Goal: Task Accomplishment & Management: Manage account settings

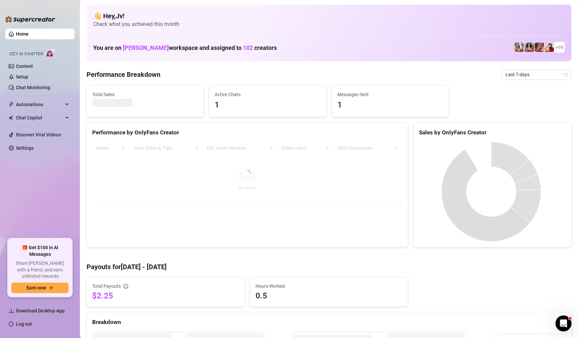
click at [28, 77] on link "Setup" at bounding box center [22, 76] width 12 height 5
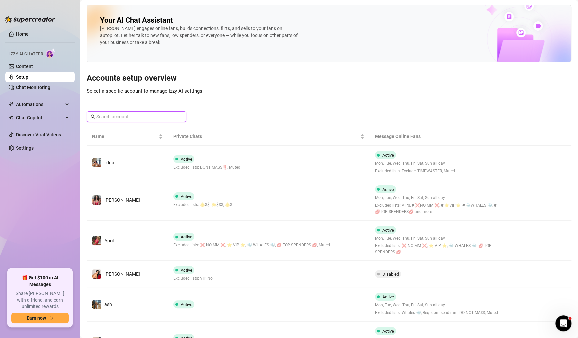
click at [168, 118] on input "text" at bounding box center [136, 116] width 80 height 7
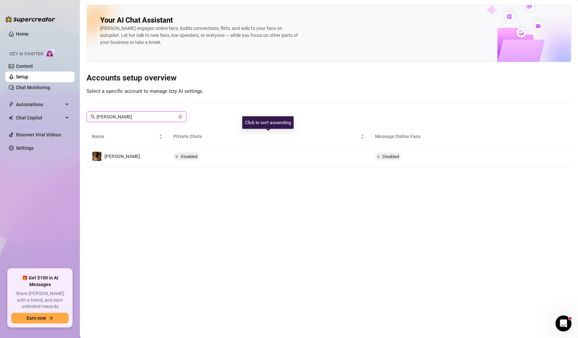
type input "[PERSON_NAME]"
click at [213, 152] on td "Disabled" at bounding box center [269, 157] width 202 height 22
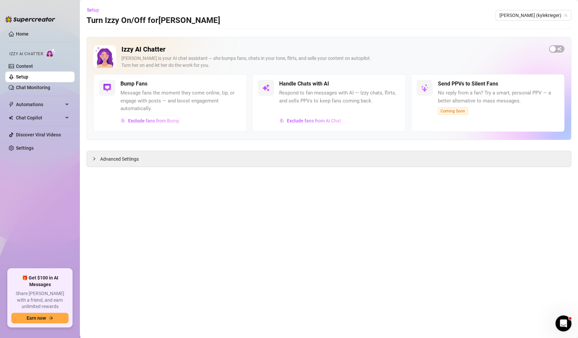
click at [33, 69] on link "Content" at bounding box center [24, 66] width 17 height 5
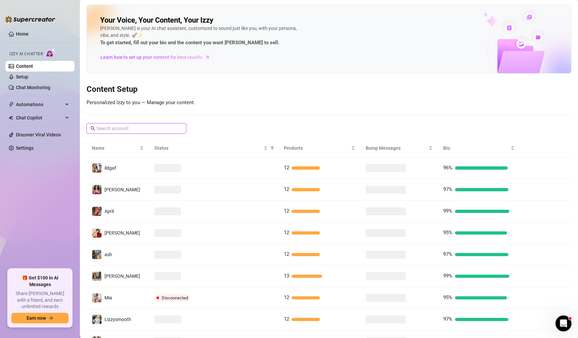
click at [170, 128] on input "text" at bounding box center [136, 128] width 80 height 7
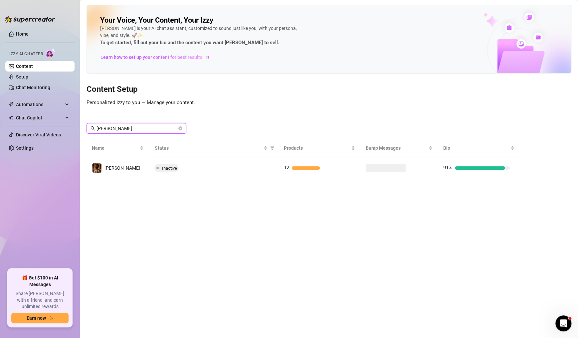
type input "[PERSON_NAME]"
click at [222, 165] on div "Inactive" at bounding box center [213, 168] width 118 height 8
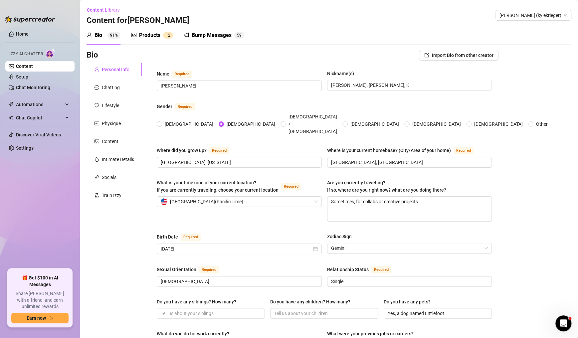
click at [159, 34] on div "Products" at bounding box center [149, 35] width 21 height 8
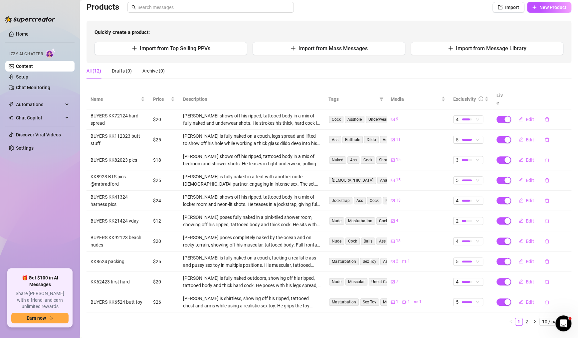
scroll to position [49, 0]
click at [542, 317] on span "10 / page" at bounding box center [555, 320] width 27 height 7
click at [551, 284] on div "20 / page" at bounding box center [556, 287] width 22 height 7
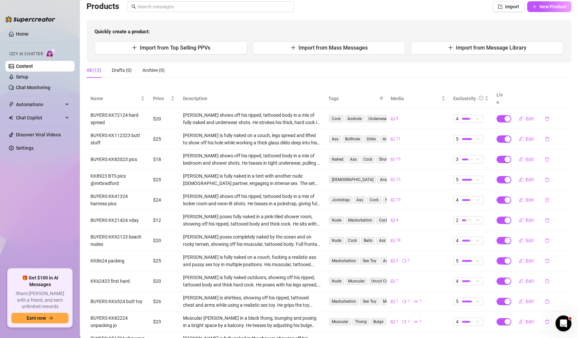
drag, startPoint x: 500, startPoint y: 287, endPoint x: 506, endPoint y: 187, distance: 101.0
click at [506, 187] on tbody "BUYERS KK72124 hard spread $20 [PERSON_NAME] shows off his ripped, tattooed bod…" at bounding box center [328, 230] width 485 height 243
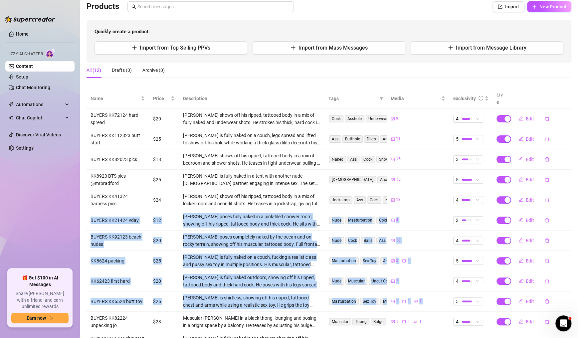
scroll to position [71, 0]
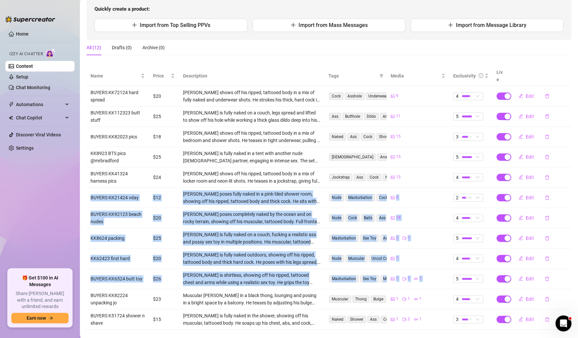
click at [429, 208] on td "18" at bounding box center [418, 218] width 62 height 20
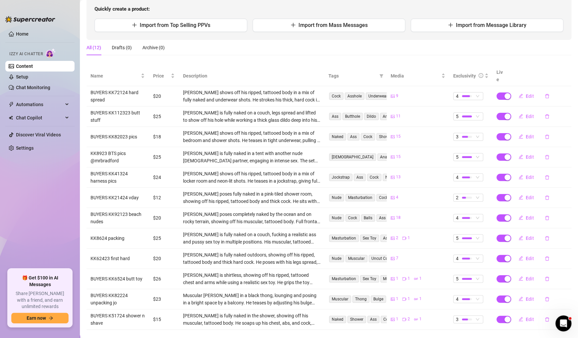
scroll to position [0, 0]
